Goal: Task Accomplishment & Management: Use online tool/utility

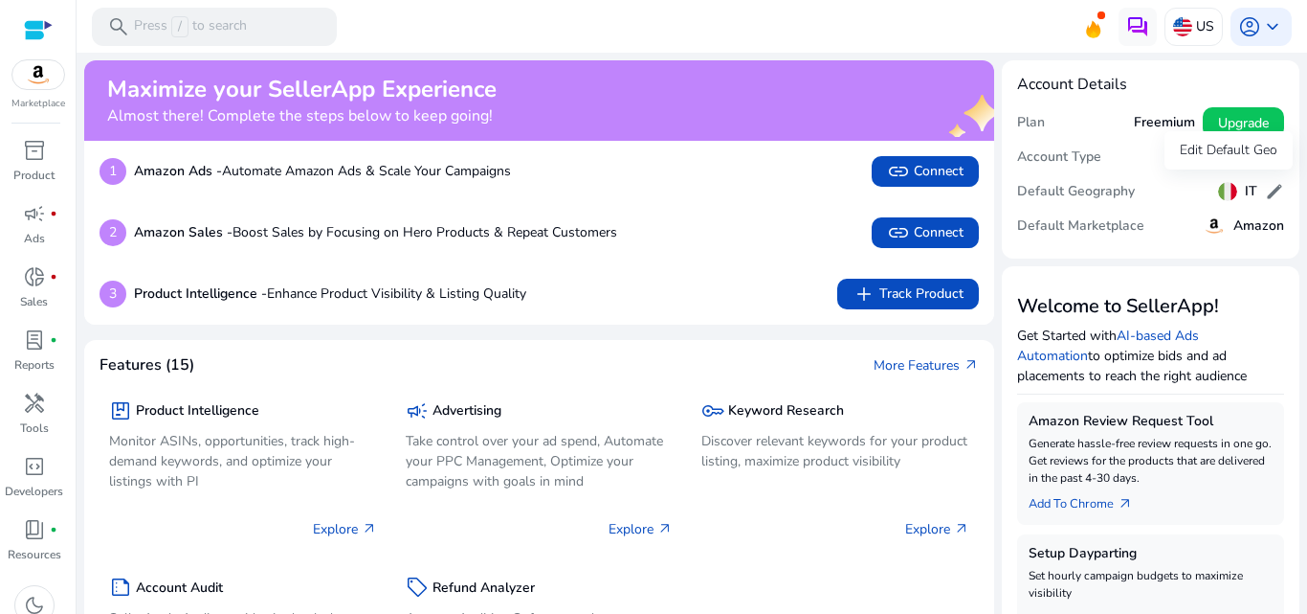
click at [1270, 188] on span "edit" at bounding box center [1274, 191] width 19 height 19
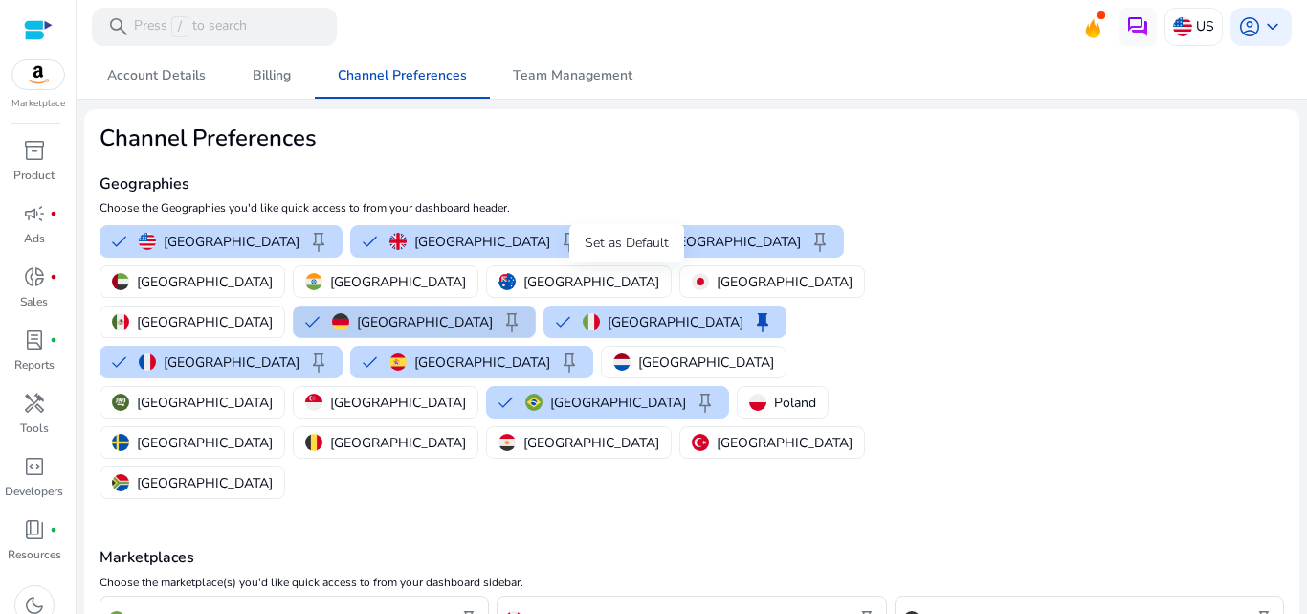
click at [524, 310] on span "keep" at bounding box center [512, 321] width 23 height 23
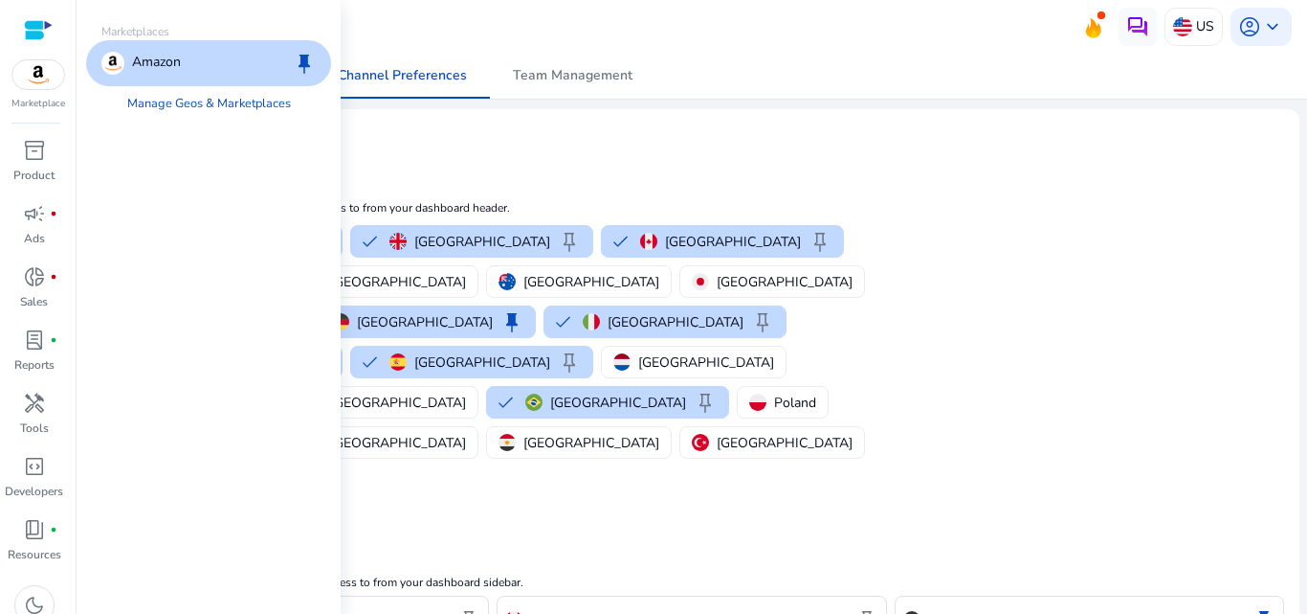
click at [37, 77] on img at bounding box center [38, 74] width 52 height 29
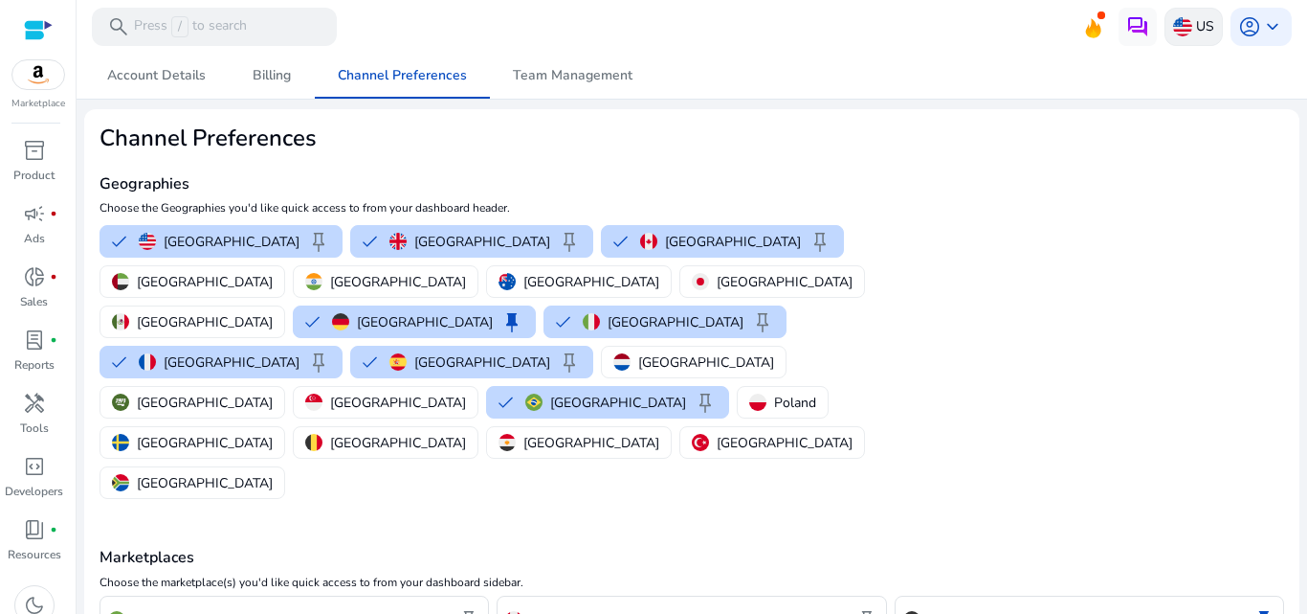
click at [1198, 30] on p "US" at bounding box center [1205, 27] width 18 height 34
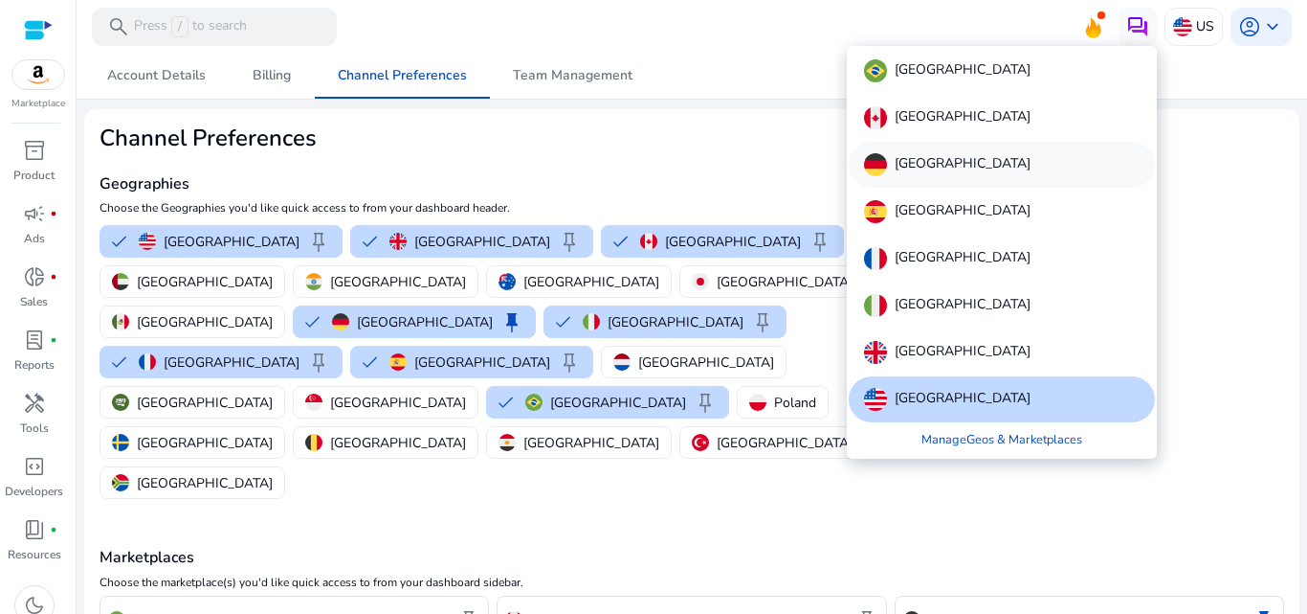
click at [989, 144] on div "[GEOGRAPHIC_DATA]" at bounding box center [1002, 165] width 306 height 46
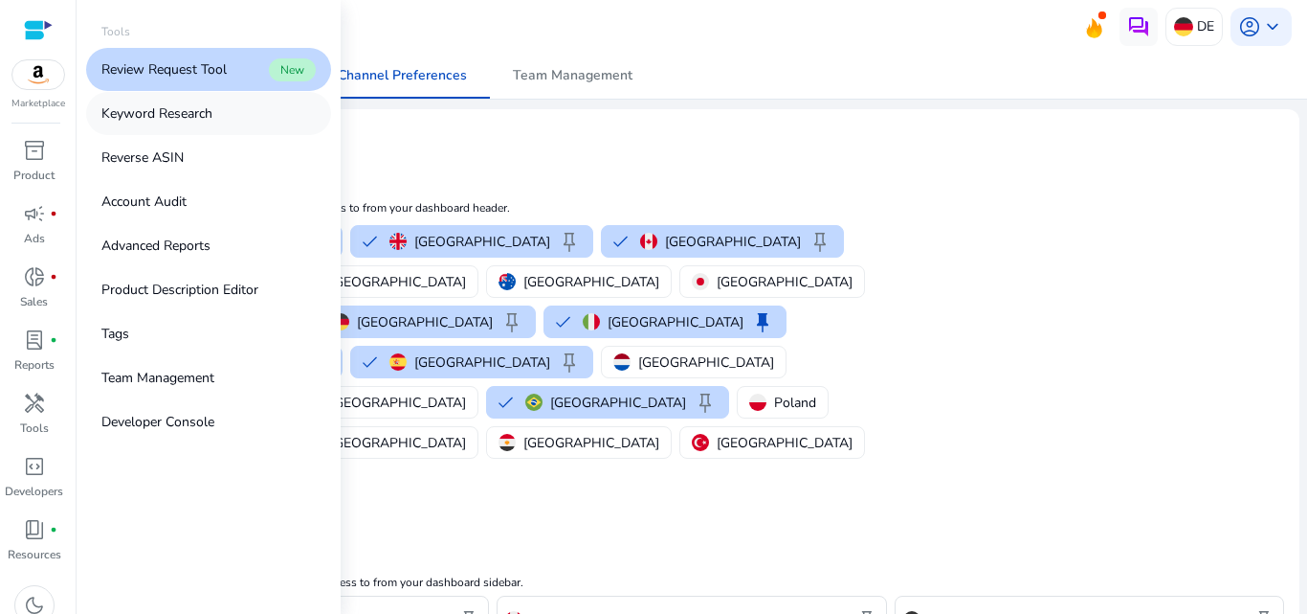
click at [222, 112] on link "Keyword Research" at bounding box center [208, 113] width 245 height 43
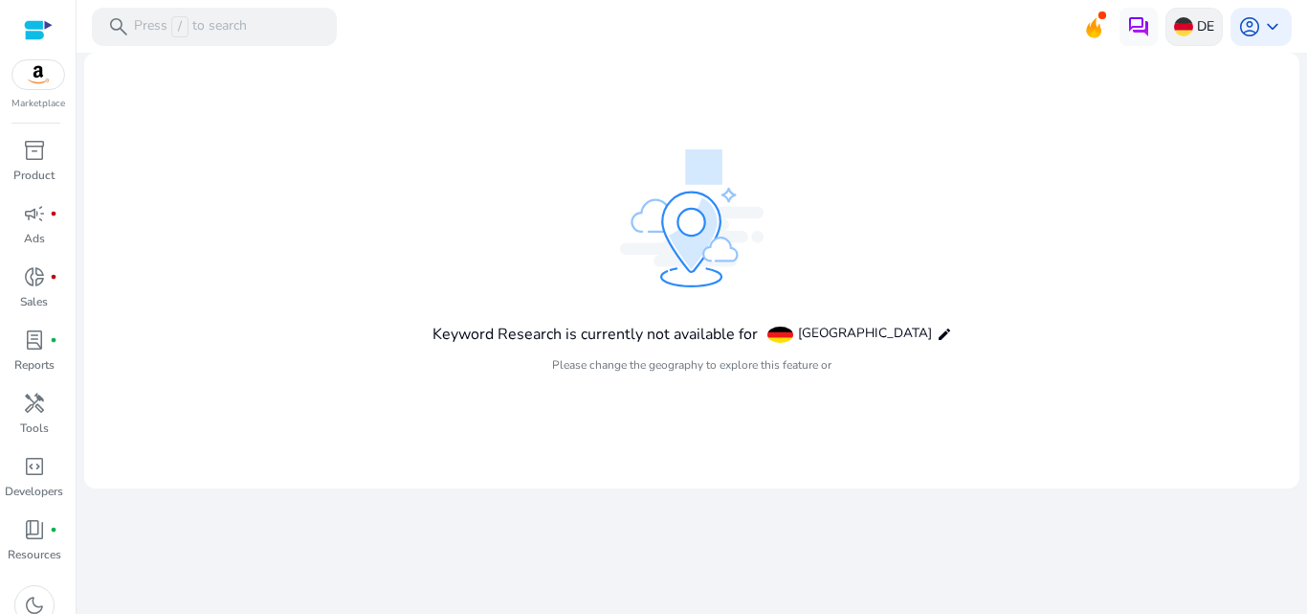
click at [1213, 28] on p "DE" at bounding box center [1205, 27] width 17 height 34
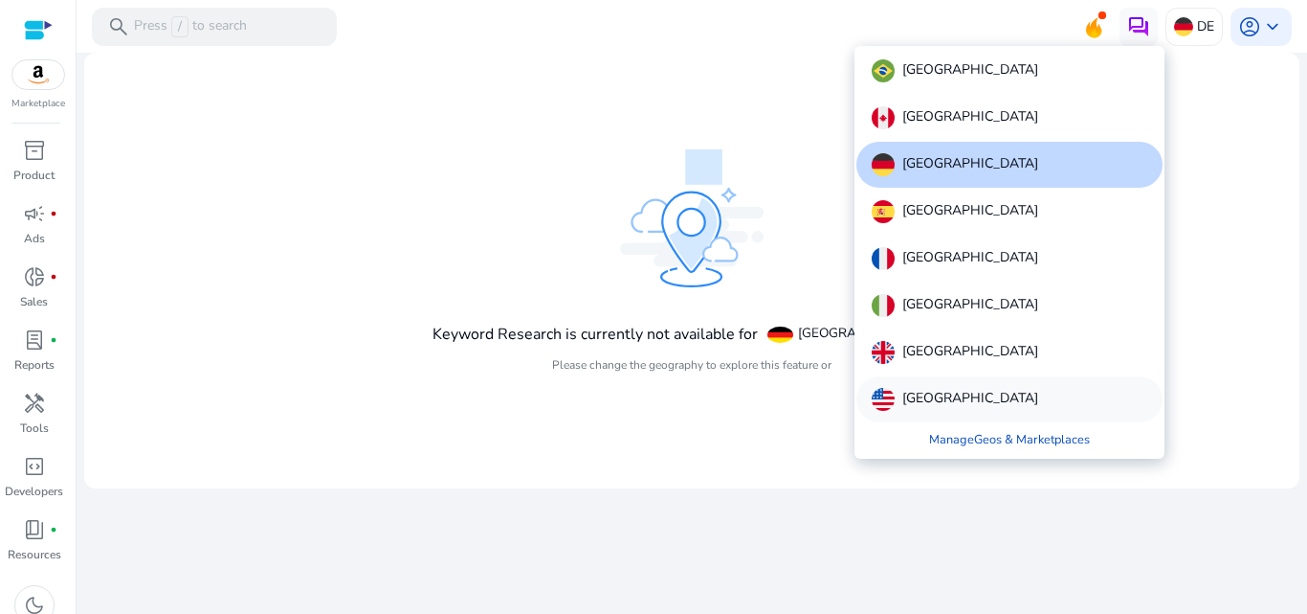
click at [983, 390] on p "[GEOGRAPHIC_DATA]" at bounding box center [971, 399] width 136 height 23
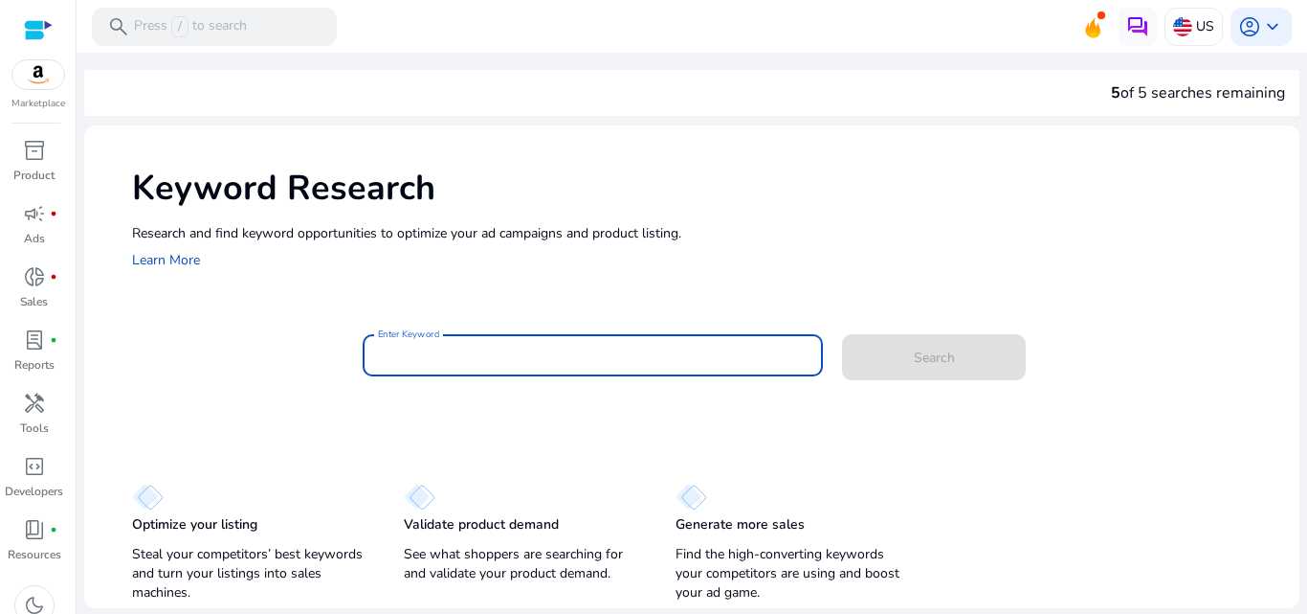
click at [453, 360] on input "Enter Keyword" at bounding box center [593, 355] width 431 height 21
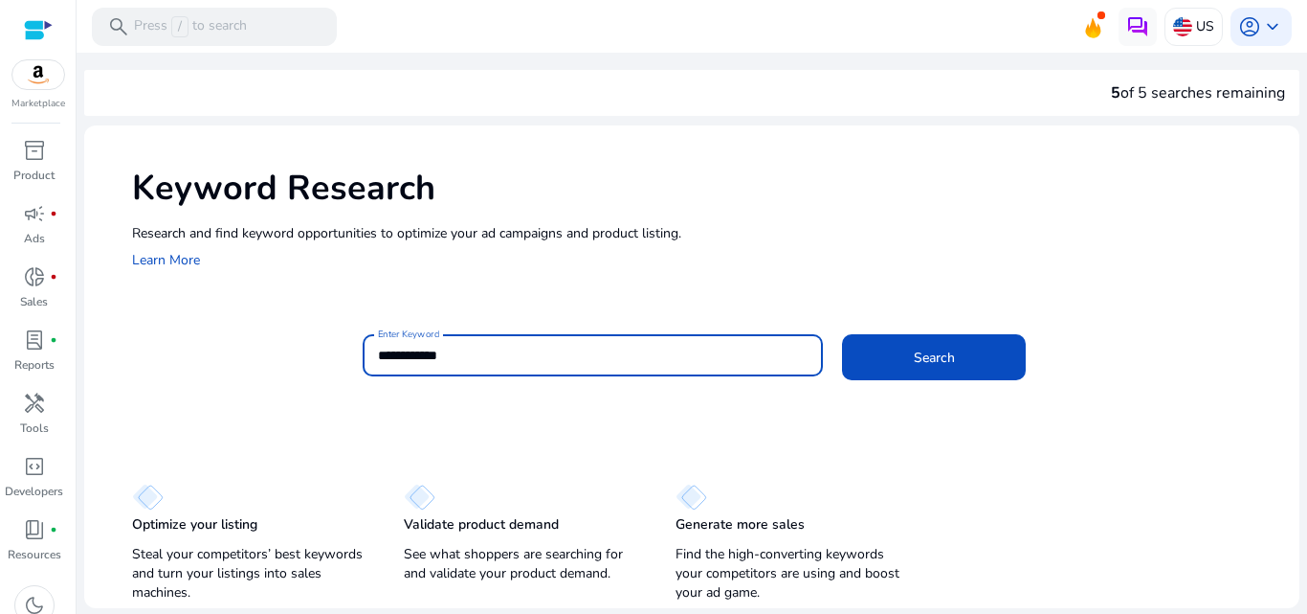
type input "**********"
click at [842, 334] on button "Search" at bounding box center [934, 357] width 184 height 46
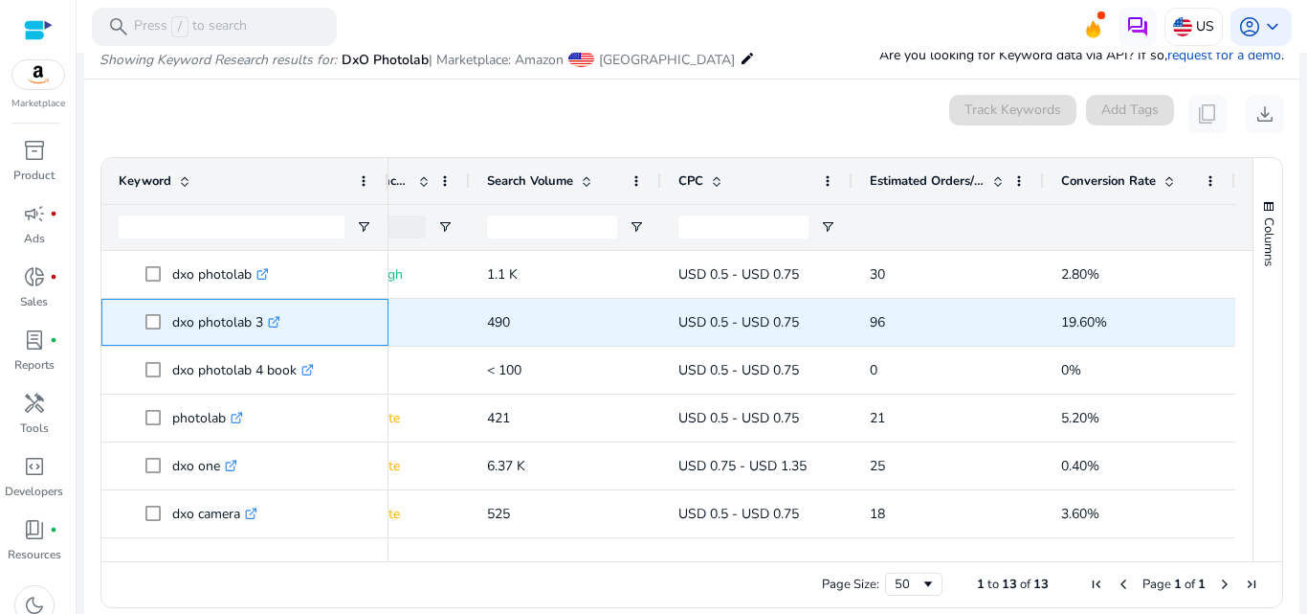
drag, startPoint x: 170, startPoint y: 319, endPoint x: 260, endPoint y: 325, distance: 90.2
click at [260, 325] on span "dxo photolab 3 .st0{fill:#2c8af8}" at bounding box center [258, 321] width 226 height 39
copy span "dxo photolab 3"
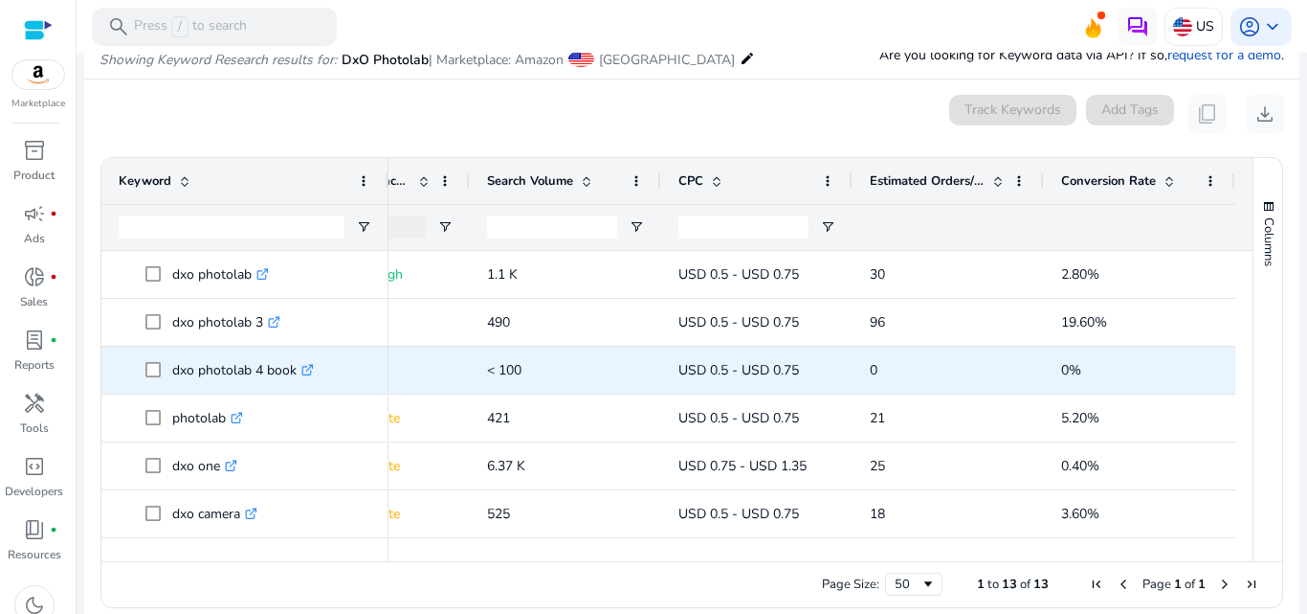
click at [179, 368] on p "dxo photolab 4 book .st0{fill:#2c8af8}" at bounding box center [243, 369] width 142 height 39
drag, startPoint x: 179, startPoint y: 368, endPoint x: 268, endPoint y: 379, distance: 89.8
click at [268, 379] on p "dxo photolab 4 book .st0{fill:#2c8af8}" at bounding box center [243, 369] width 142 height 39
copy p "dxo photolab 4 book"
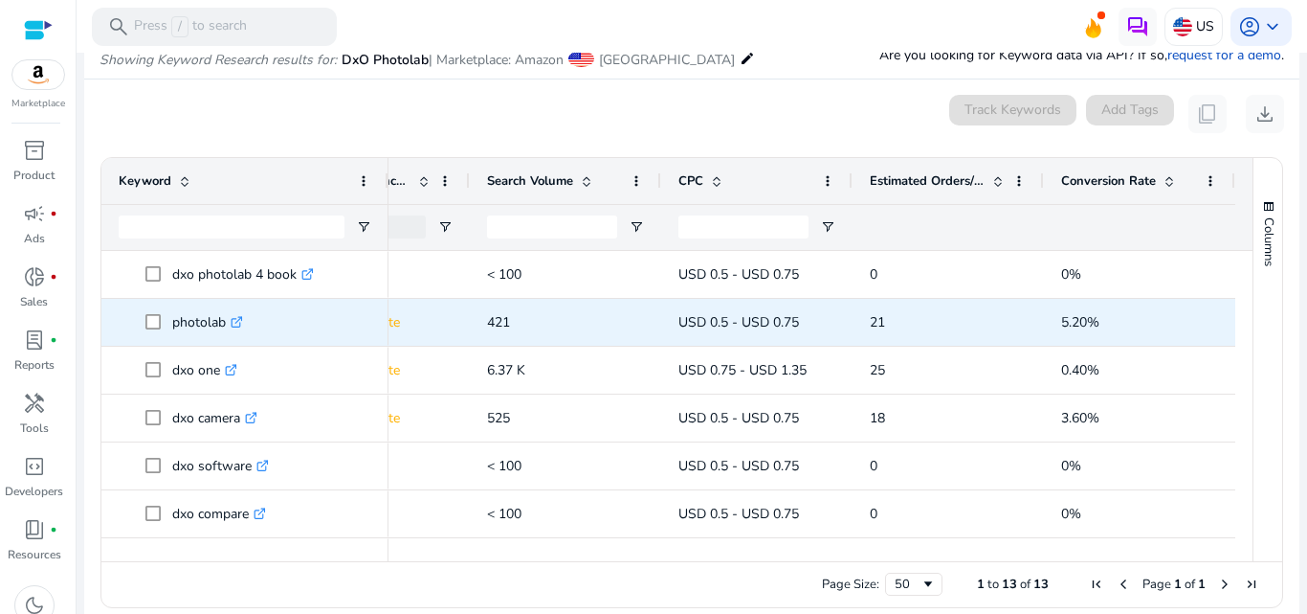
click at [191, 328] on p "photolab .st0{fill:#2c8af8}" at bounding box center [207, 321] width 71 height 39
copy p "photolab"
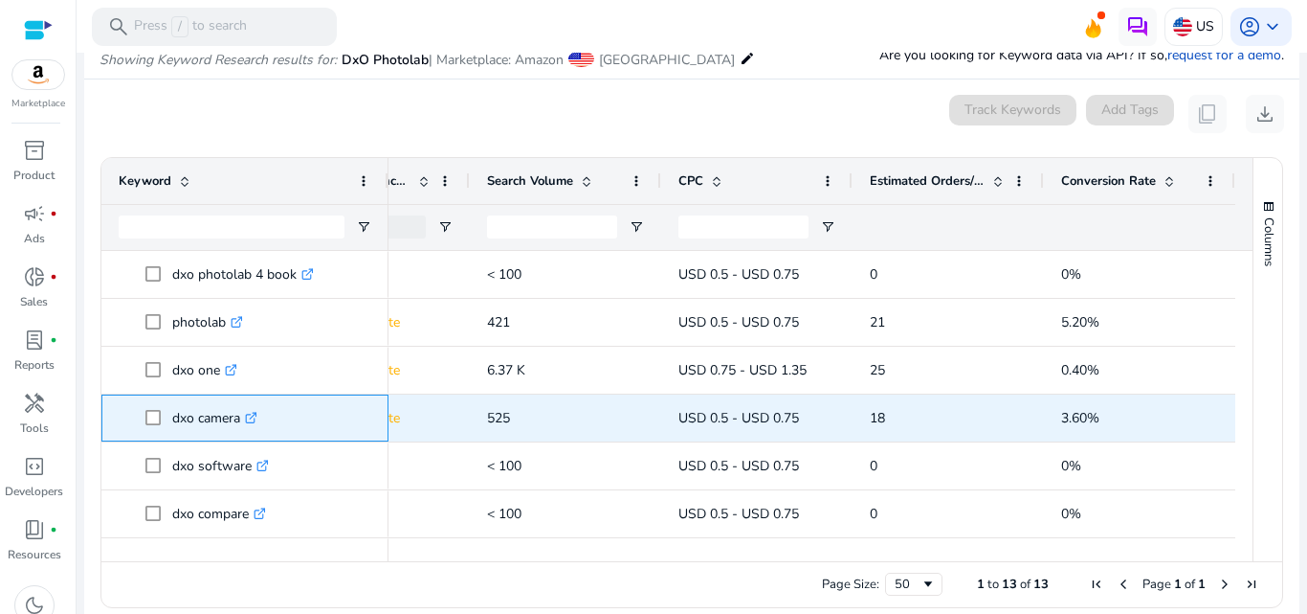
click at [182, 424] on p "dxo camera .st0{fill:#2c8af8}" at bounding box center [214, 417] width 85 height 39
drag, startPoint x: 182, startPoint y: 424, endPoint x: 220, endPoint y: 421, distance: 38.4
click at [220, 421] on p "dxo camera .st0{fill:#2c8af8}" at bounding box center [214, 417] width 85 height 39
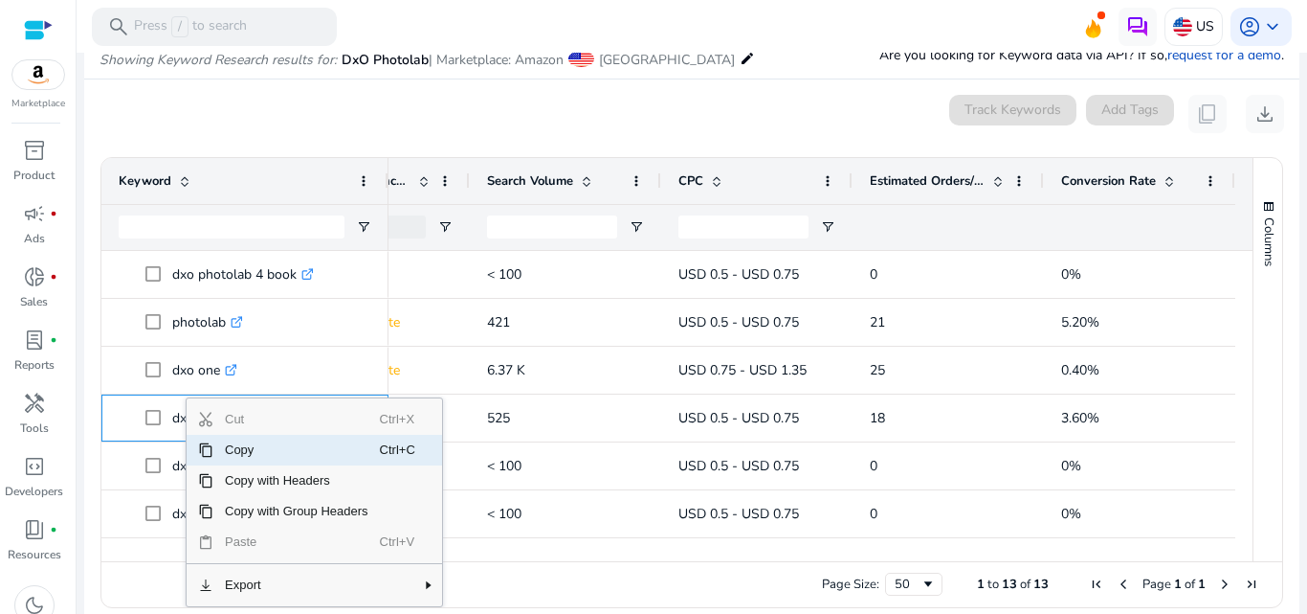
click at [251, 451] on span "Copy" at bounding box center [296, 450] width 167 height 31
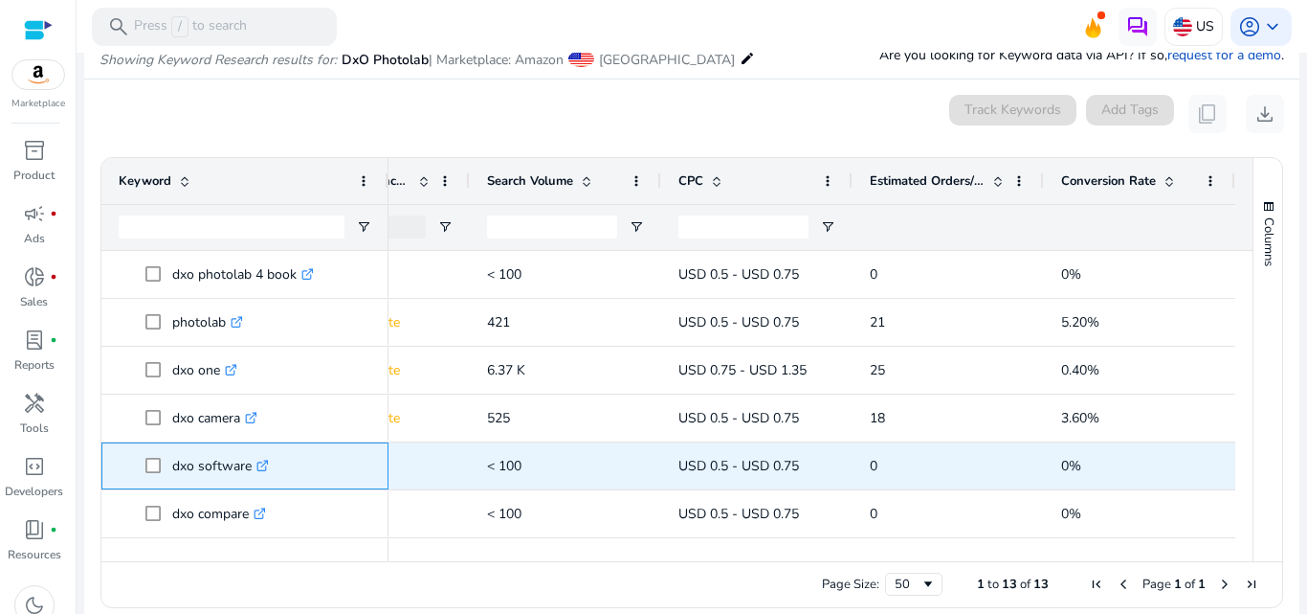
click at [182, 466] on p "dxo software .st0{fill:#2c8af8}" at bounding box center [220, 465] width 97 height 39
drag, startPoint x: 182, startPoint y: 466, endPoint x: 230, endPoint y: 464, distance: 47.9
click at [230, 464] on p "dxo software .st0{fill:#2c8af8}" at bounding box center [220, 465] width 97 height 39
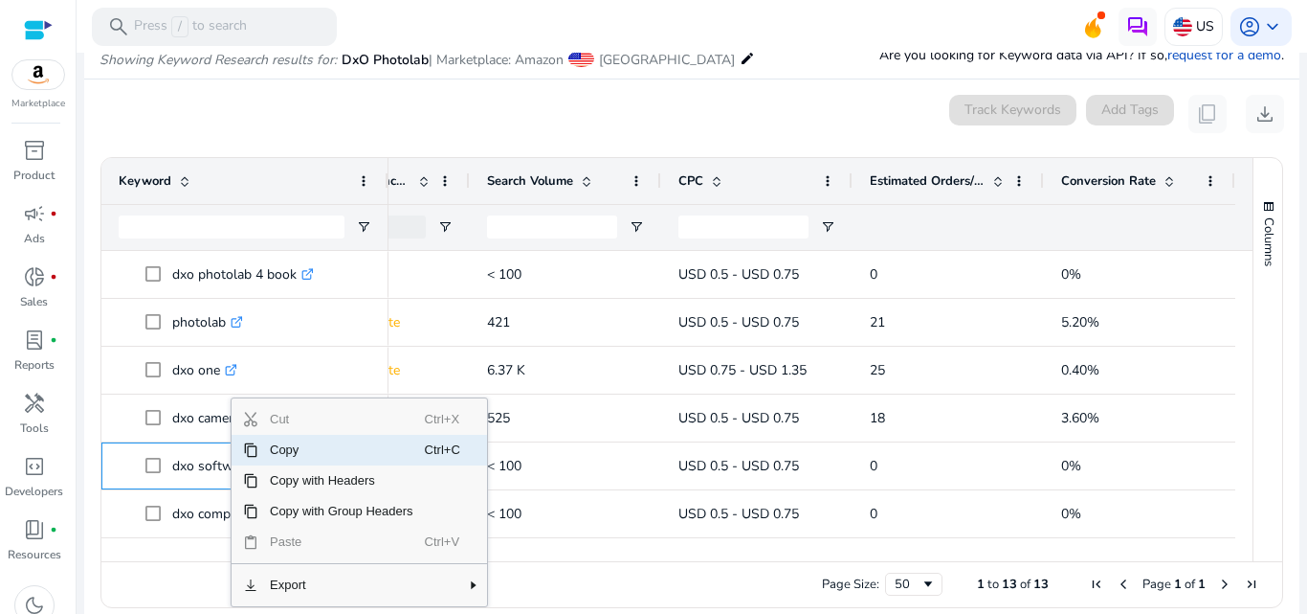
click at [298, 463] on span "Copy" at bounding box center [341, 450] width 167 height 31
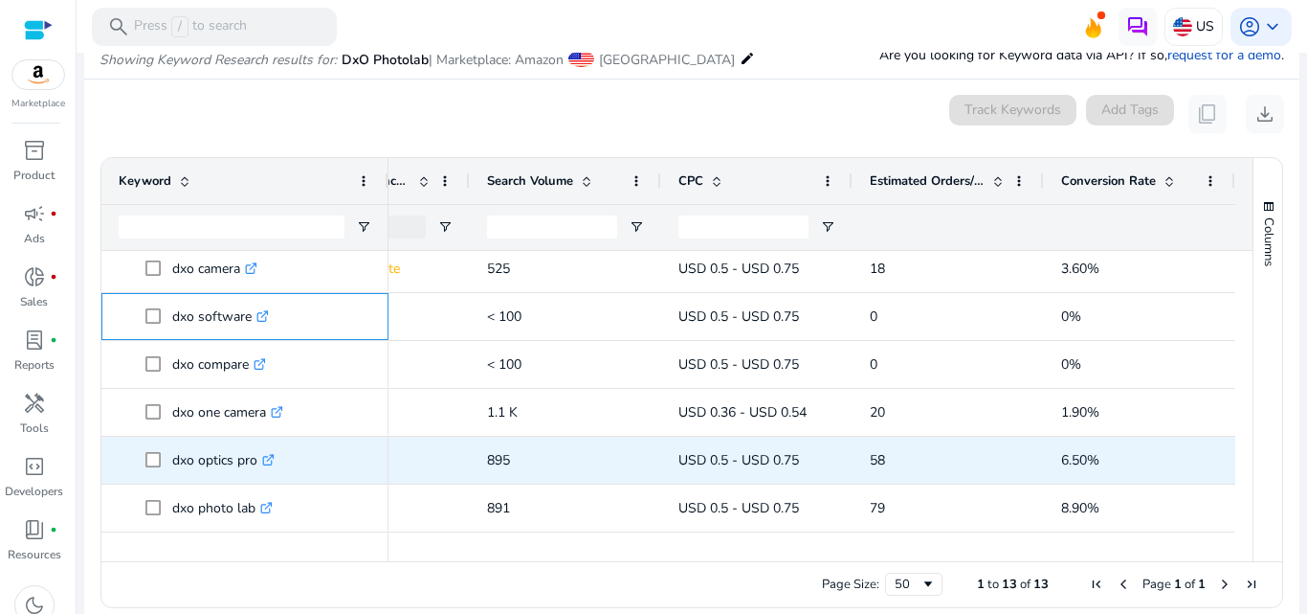
scroll to position [287, 0]
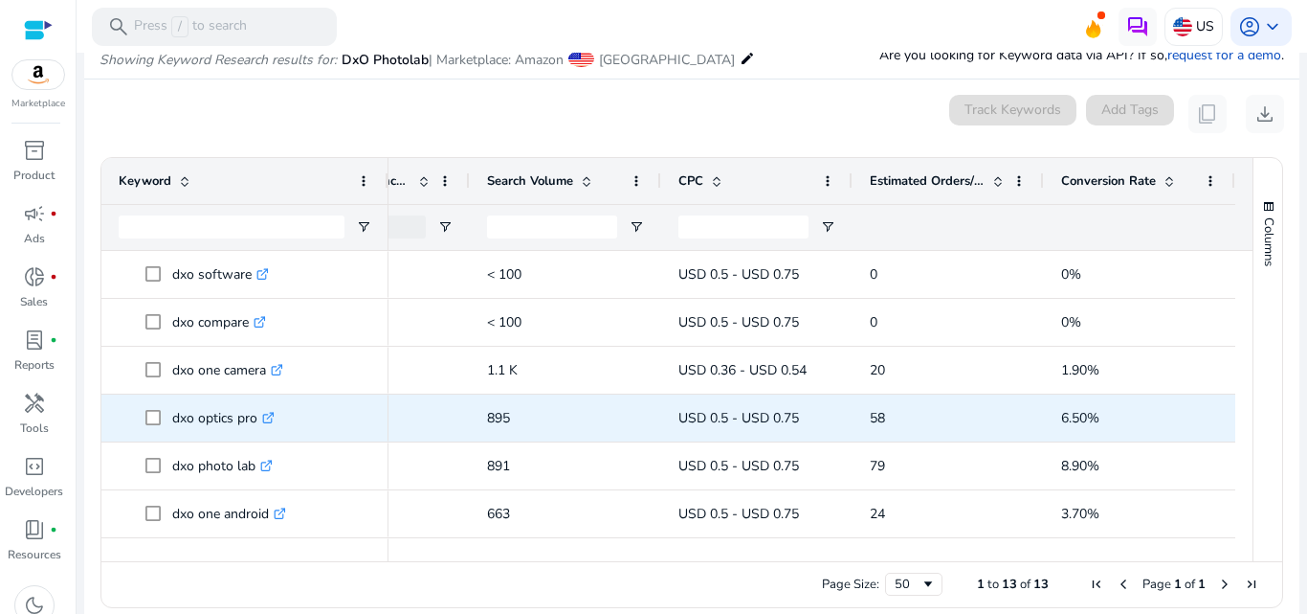
click at [183, 421] on p "dxo optics pro .st0{fill:#2c8af8}" at bounding box center [223, 417] width 102 height 39
drag, startPoint x: 183, startPoint y: 421, endPoint x: 249, endPoint y: 419, distance: 66.1
click at [249, 419] on p "dxo optics pro .st0{fill:#2c8af8}" at bounding box center [223, 417] width 102 height 39
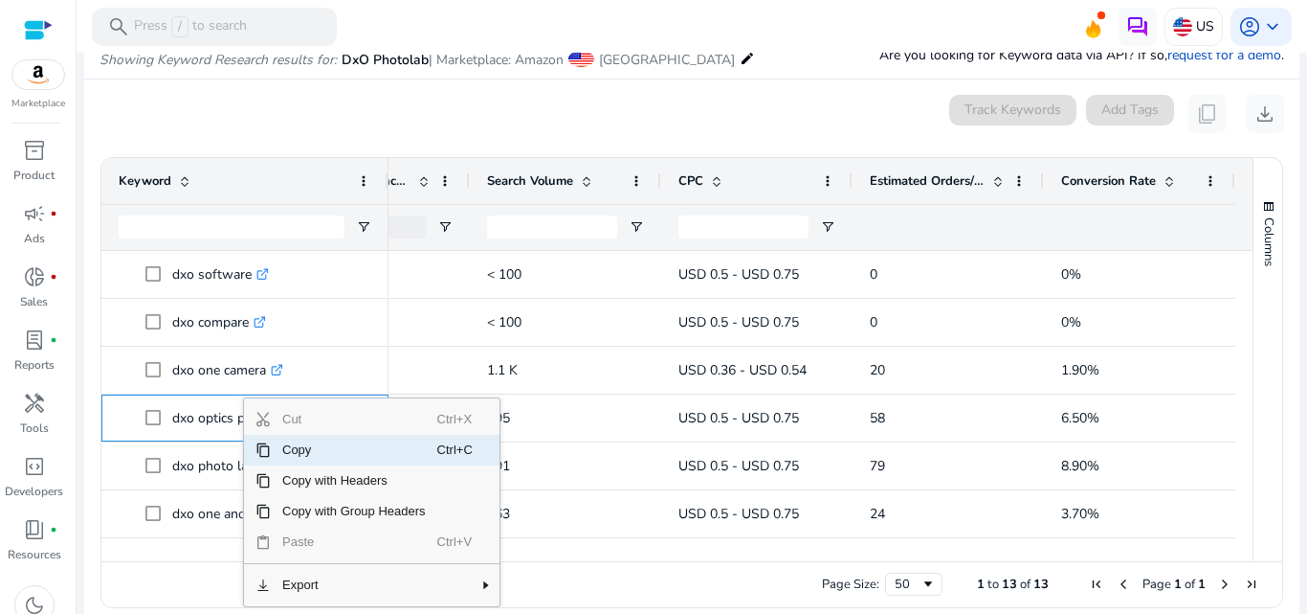
click at [323, 449] on span "Copy" at bounding box center [354, 450] width 167 height 31
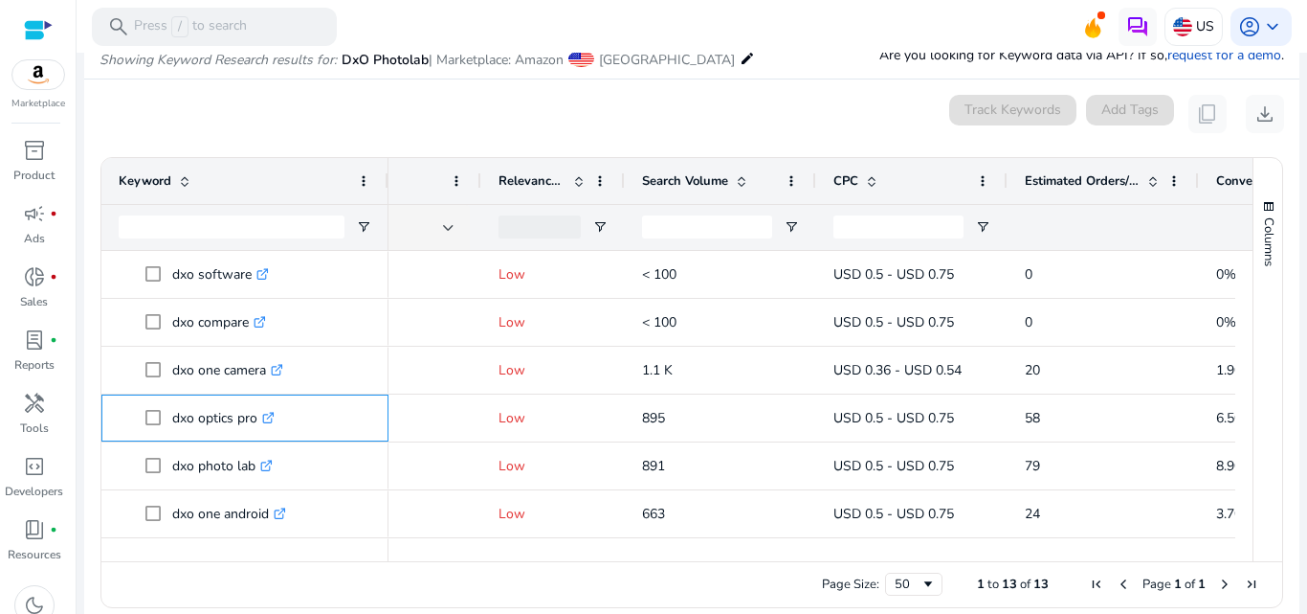
scroll to position [0, 206]
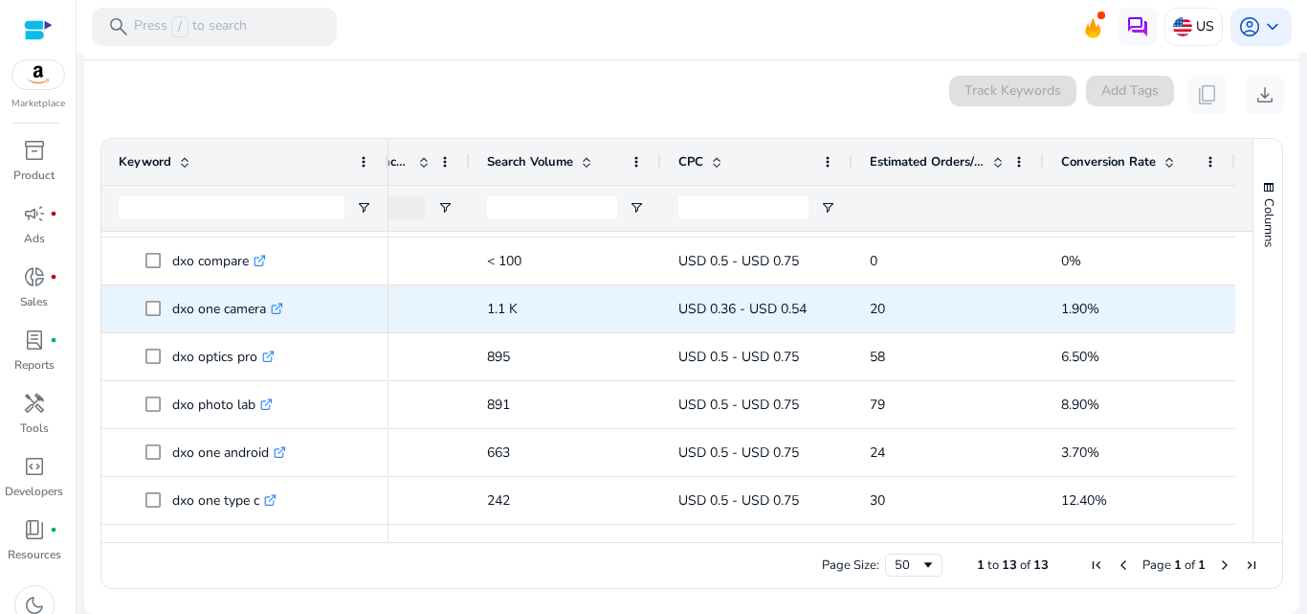
click at [182, 316] on p "dxo one camera .st0{fill:#2c8af8}" at bounding box center [227, 308] width 111 height 39
drag, startPoint x: 182, startPoint y: 316, endPoint x: 251, endPoint y: 309, distance: 69.2
click at [251, 309] on p "dxo one camera .st0{fill:#2c8af8}" at bounding box center [227, 308] width 111 height 39
copy p "dxo one camera"
